Goal: Check status: Check status

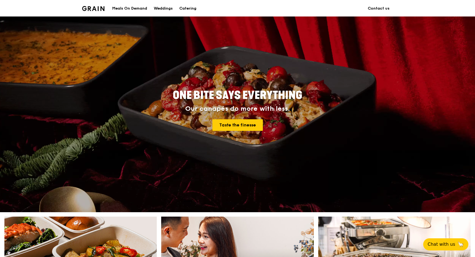
scroll to position [8, 0]
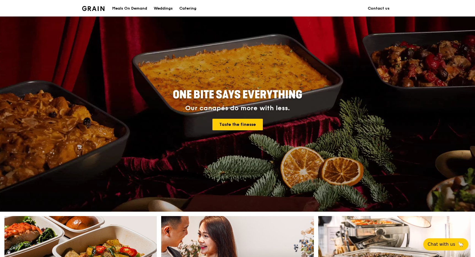
click at [191, 9] on div "Catering" at bounding box center [187, 8] width 17 height 17
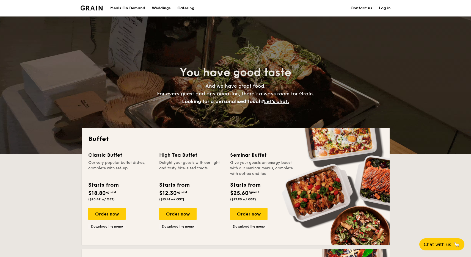
click at [385, 9] on link "Log in" at bounding box center [385, 8] width 12 height 17
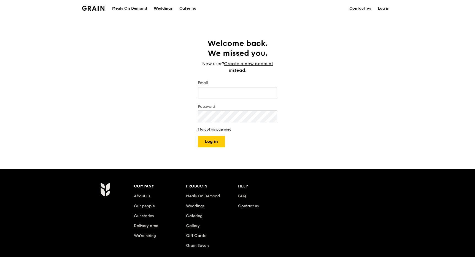
type input "jk_zaw@apple.com"
click at [214, 147] on button "Log in" at bounding box center [211, 142] width 27 height 12
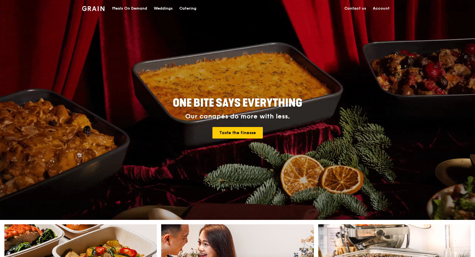
click at [385, 8] on link "Account" at bounding box center [380, 8] width 23 height 17
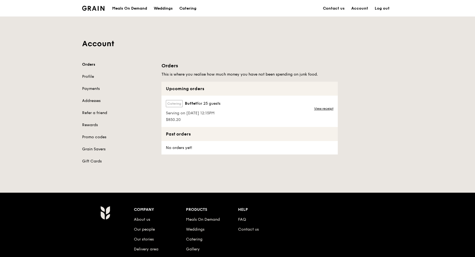
click at [206, 115] on span "Serving on 1 Sep 2025, 12:15PM" at bounding box center [193, 114] width 54 height 6
click at [325, 108] on link "View receipt" at bounding box center [323, 109] width 19 height 4
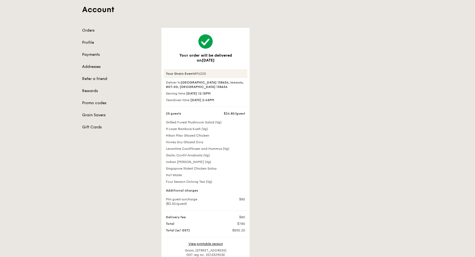
scroll to position [34, 0]
drag, startPoint x: 207, startPoint y: 88, endPoint x: 226, endPoint y: 88, distance: 18.7
click at [226, 91] on div "Serving time: 1 Sep 2025, 12:15PM" at bounding box center [205, 93] width 84 height 4
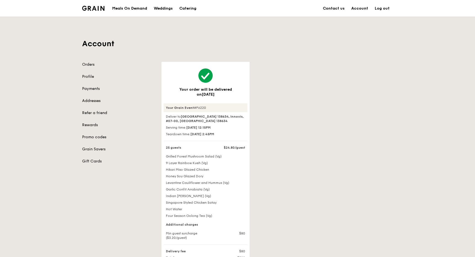
scroll to position [0, 0]
click at [90, 65] on link "Orders" at bounding box center [118, 65] width 73 height 6
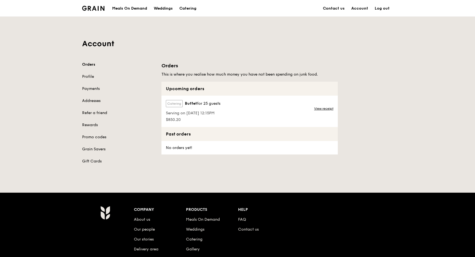
click at [338, 12] on link "Contact us" at bounding box center [333, 8] width 28 height 17
